Goal: Navigation & Orientation: Find specific page/section

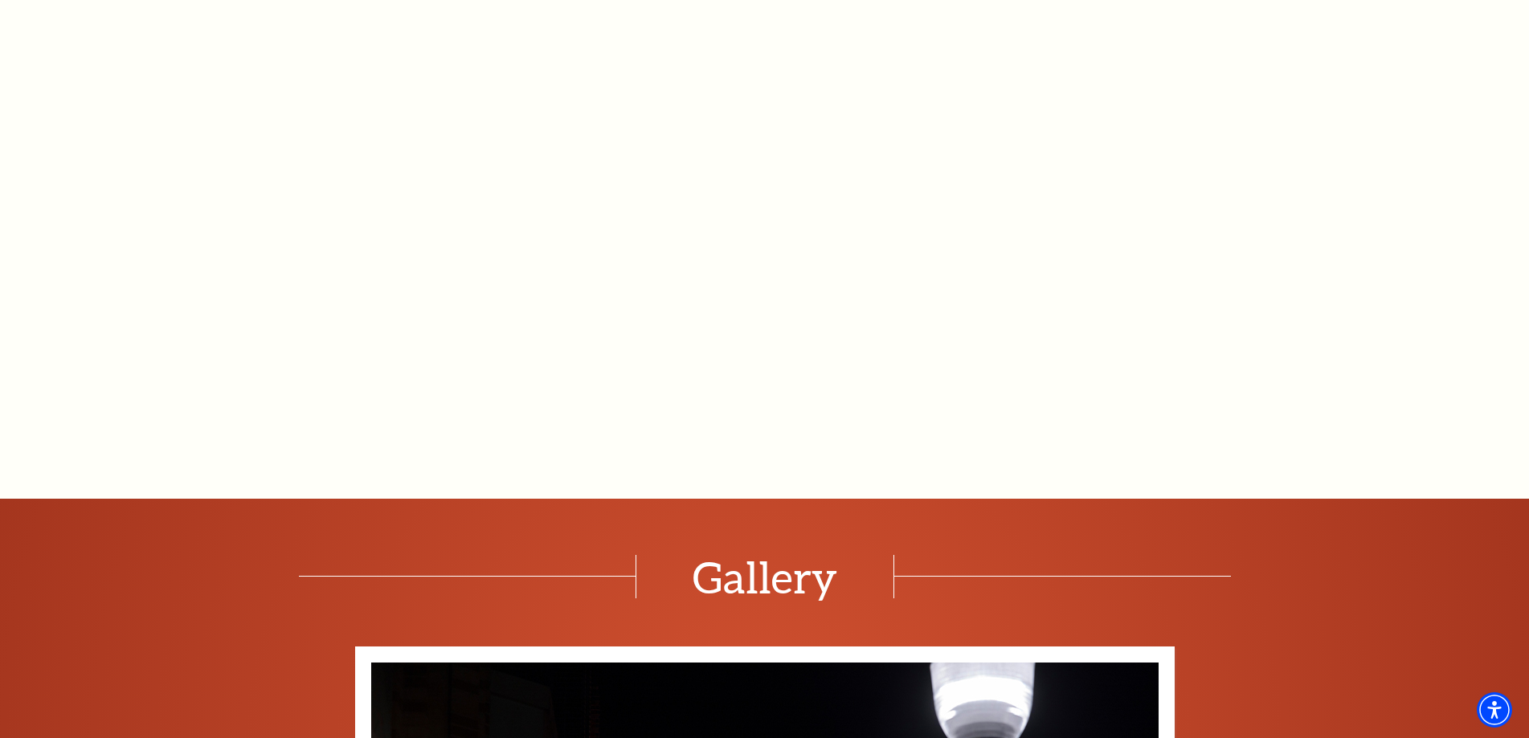
scroll to position [1885, 0]
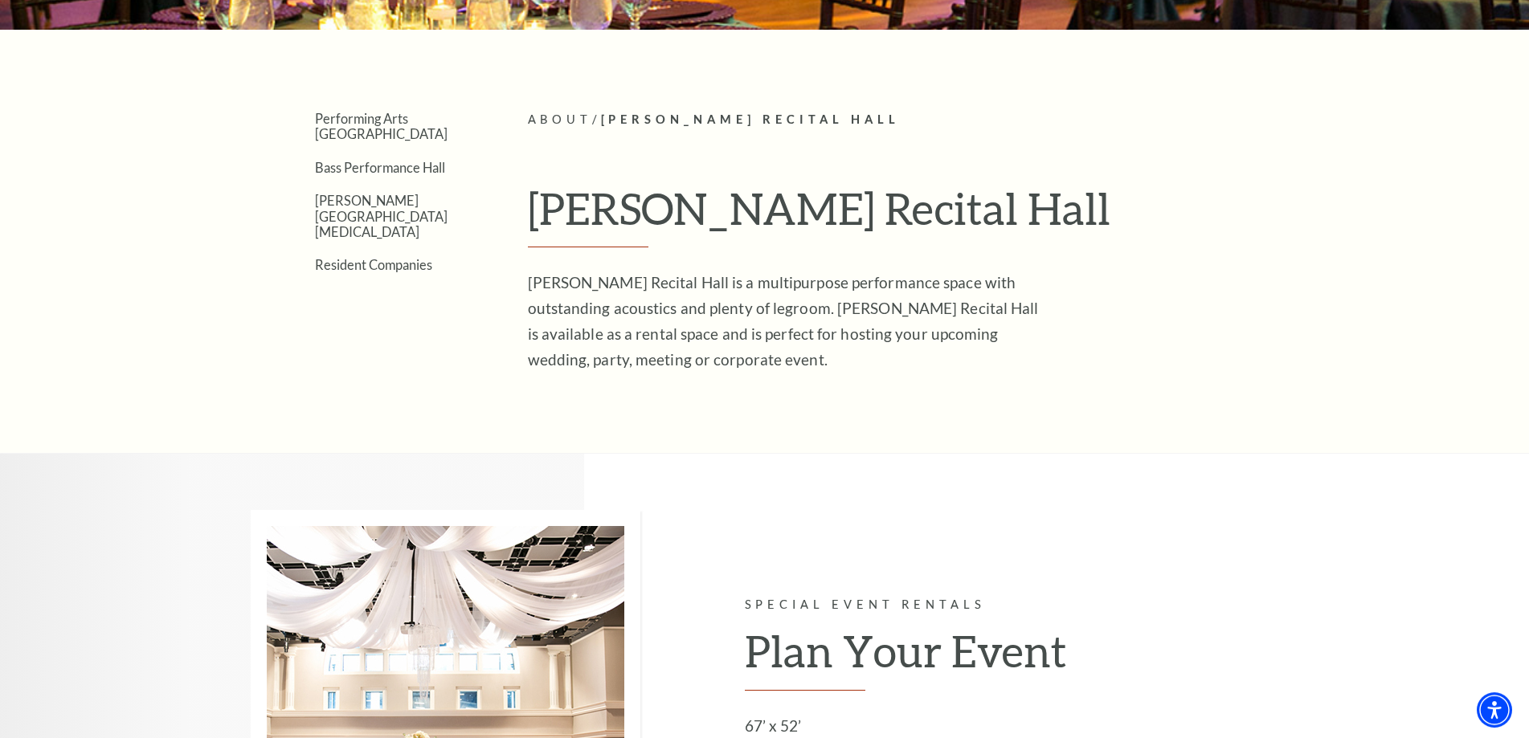
scroll to position [410, 0]
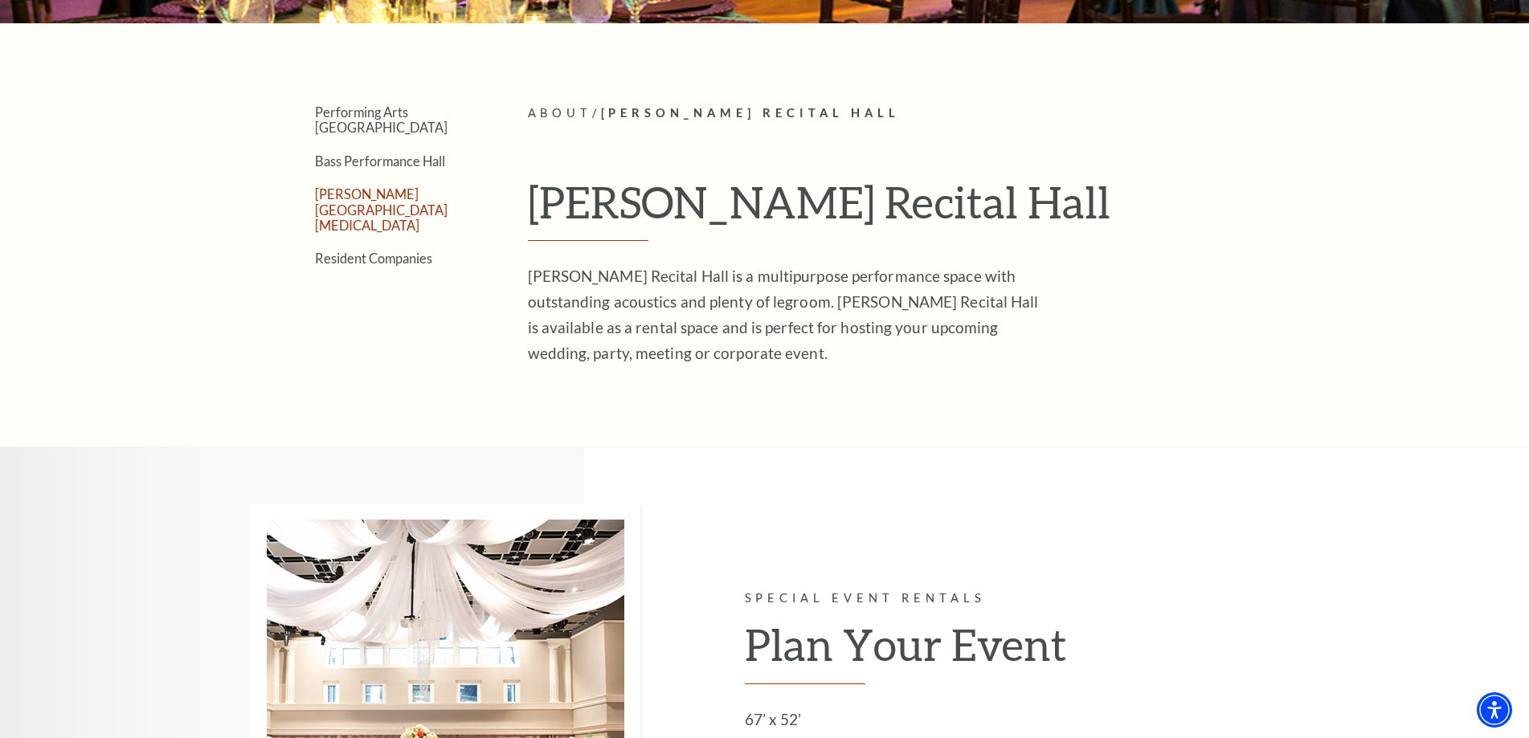
click at [411, 186] on link "[PERSON_NAME][GEOGRAPHIC_DATA][MEDICAL_DATA]" at bounding box center [381, 209] width 133 height 47
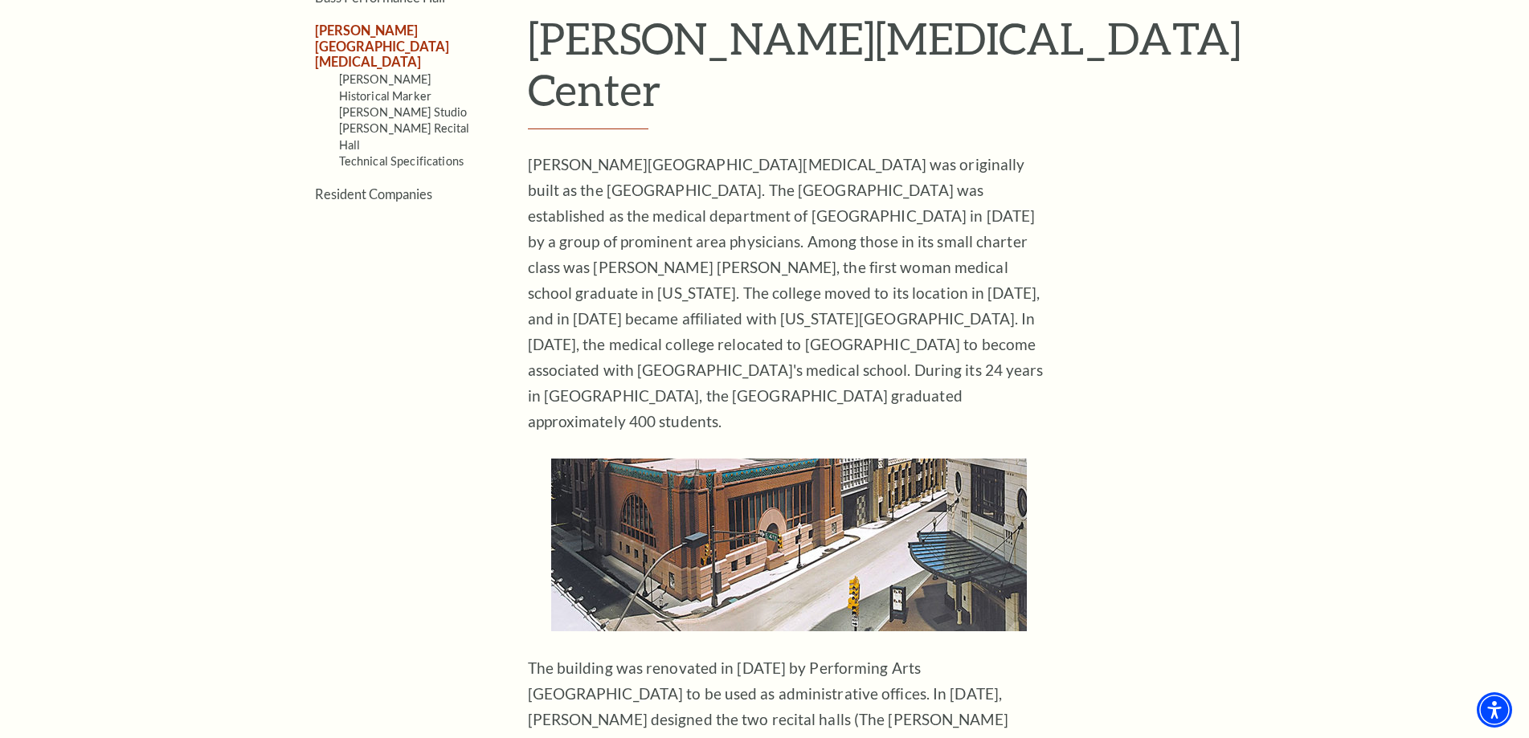
scroll to position [328, 0]
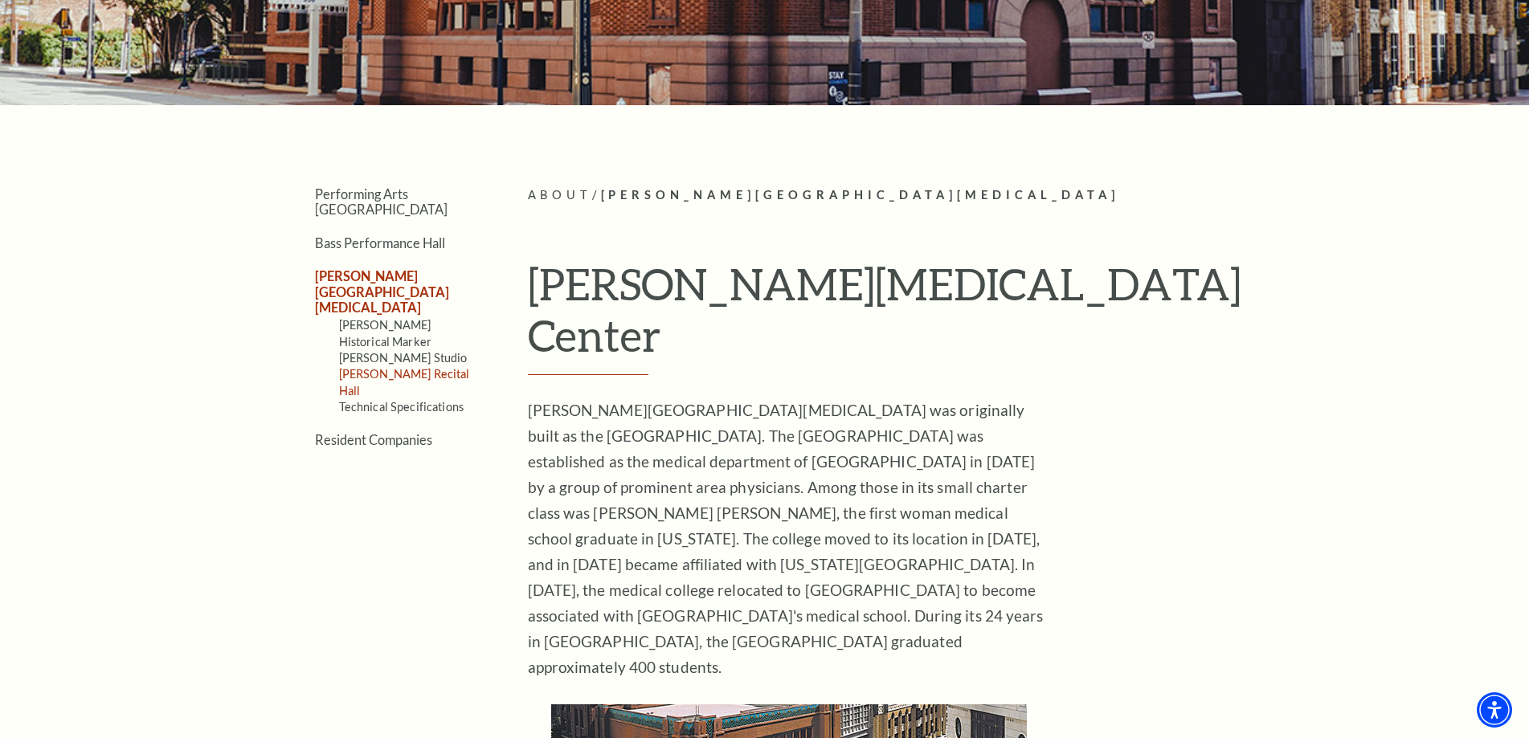
click at [414, 367] on link "[PERSON_NAME] Recital Hall" at bounding box center [404, 382] width 131 height 30
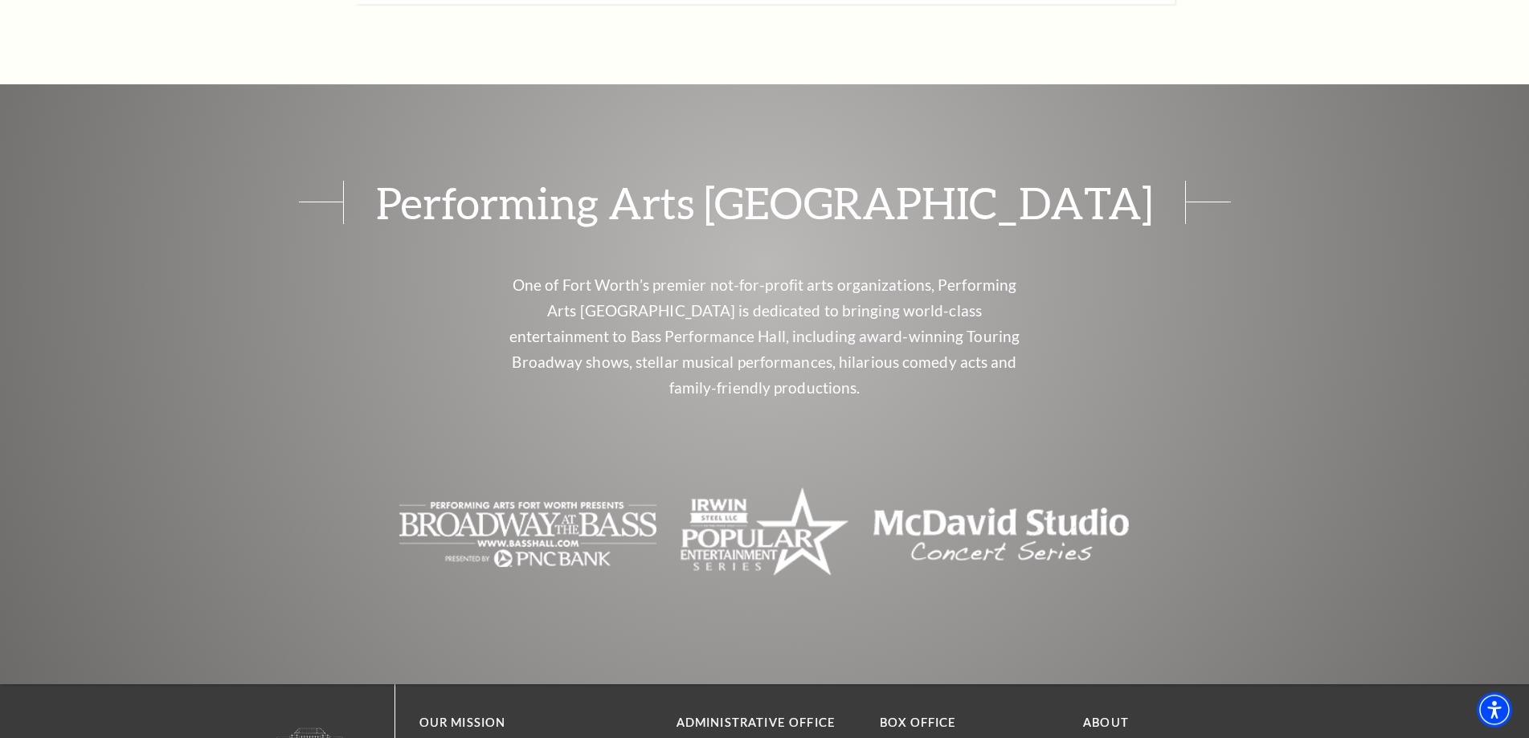
scroll to position [3104, 0]
